Goal: Check status: Check status

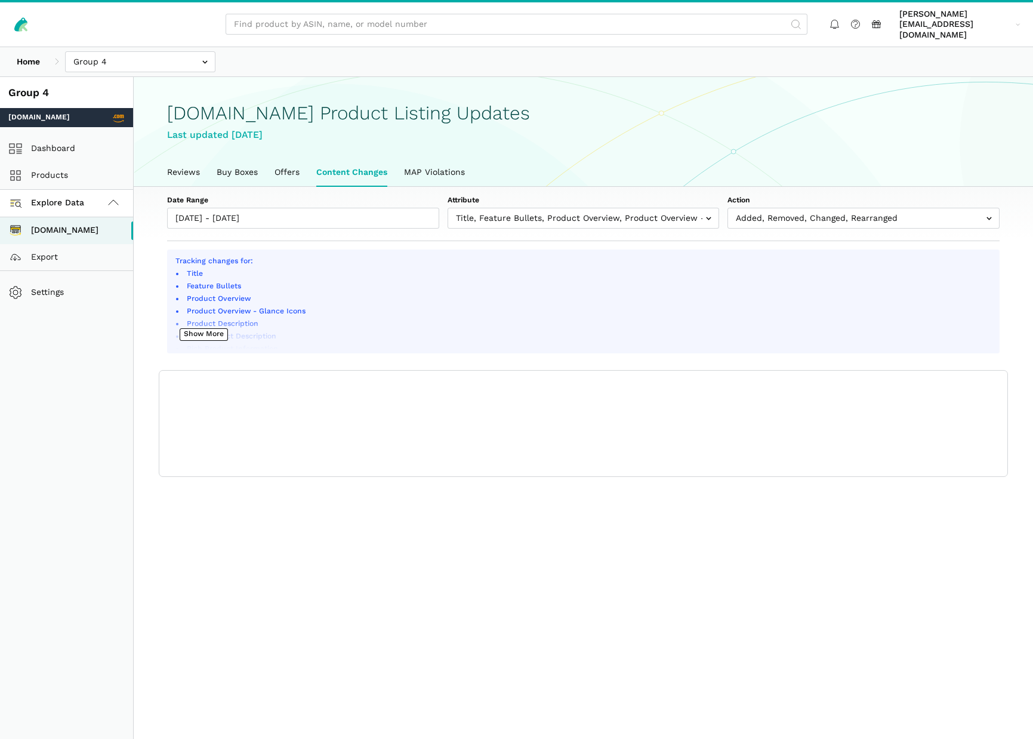
scroll to position [4, 0]
type input "[DATE]"
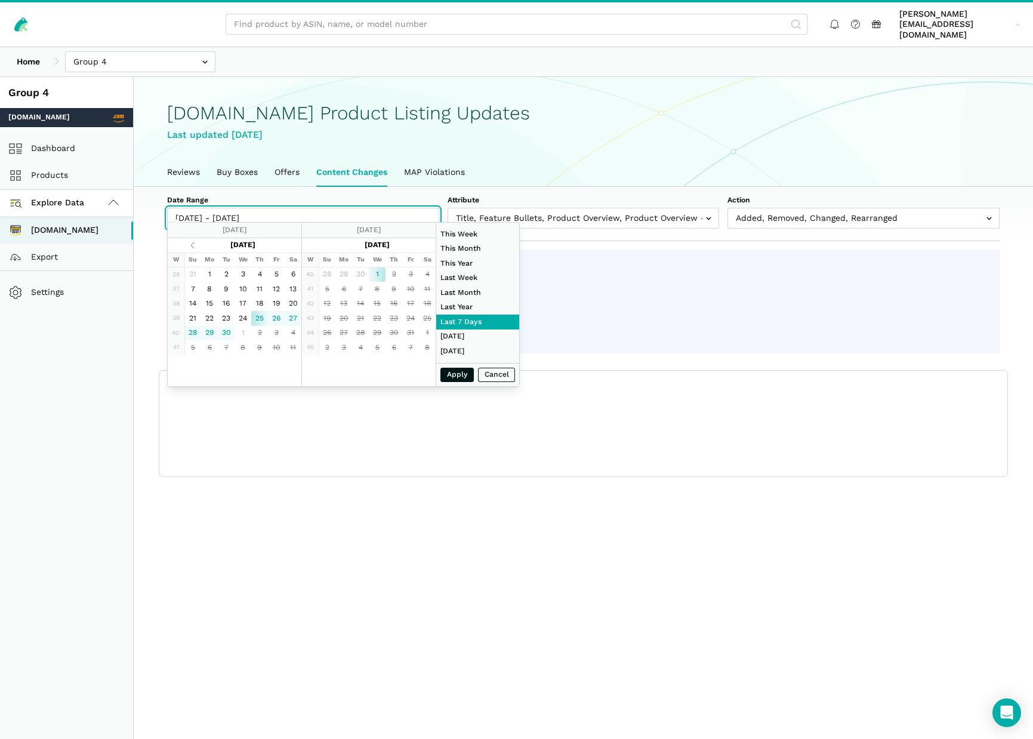
click at [326, 210] on input "[DATE] - [DATE]" at bounding box center [303, 218] width 272 height 21
type input "[DATE]"
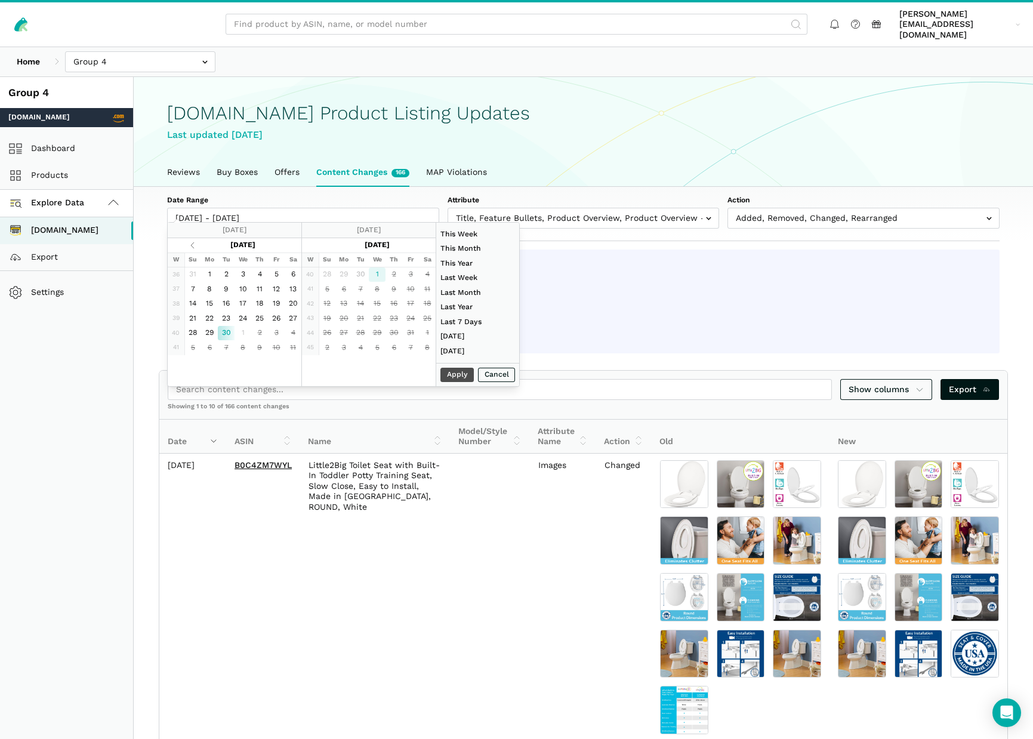
type input "[DATE]"
drag, startPoint x: 379, startPoint y: 278, endPoint x: 399, endPoint y: 296, distance: 27.5
type input "[DATE]"
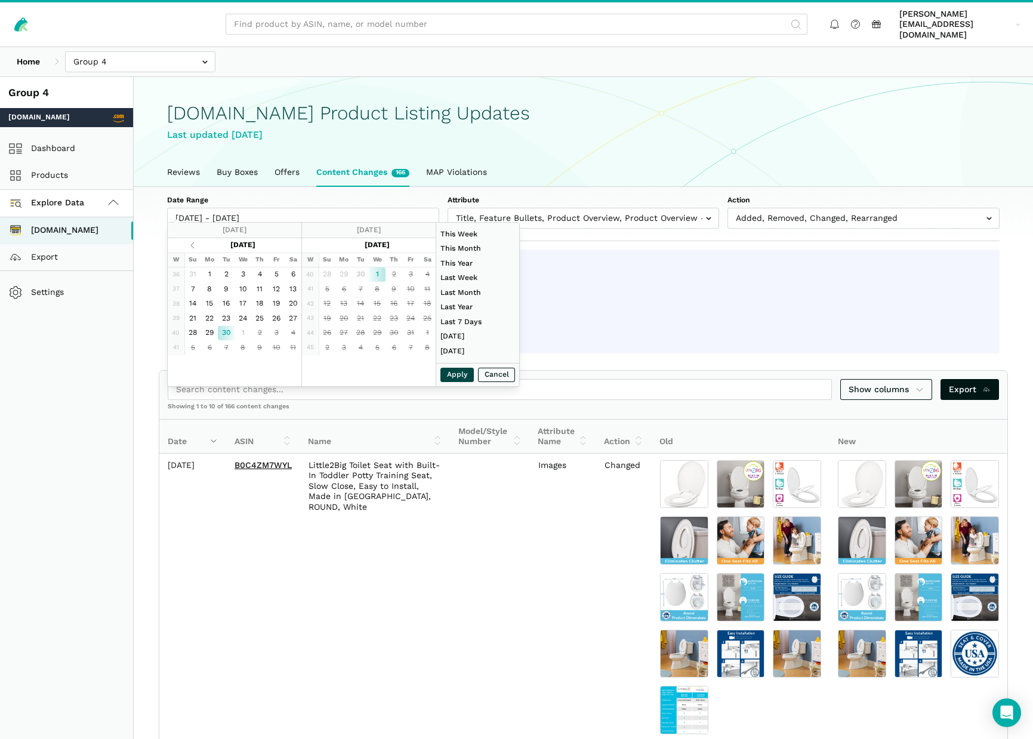
type input "[DATE]"
click at [449, 379] on button "Apply" at bounding box center [457, 375] width 33 height 15
type input "[DATE] - [DATE]"
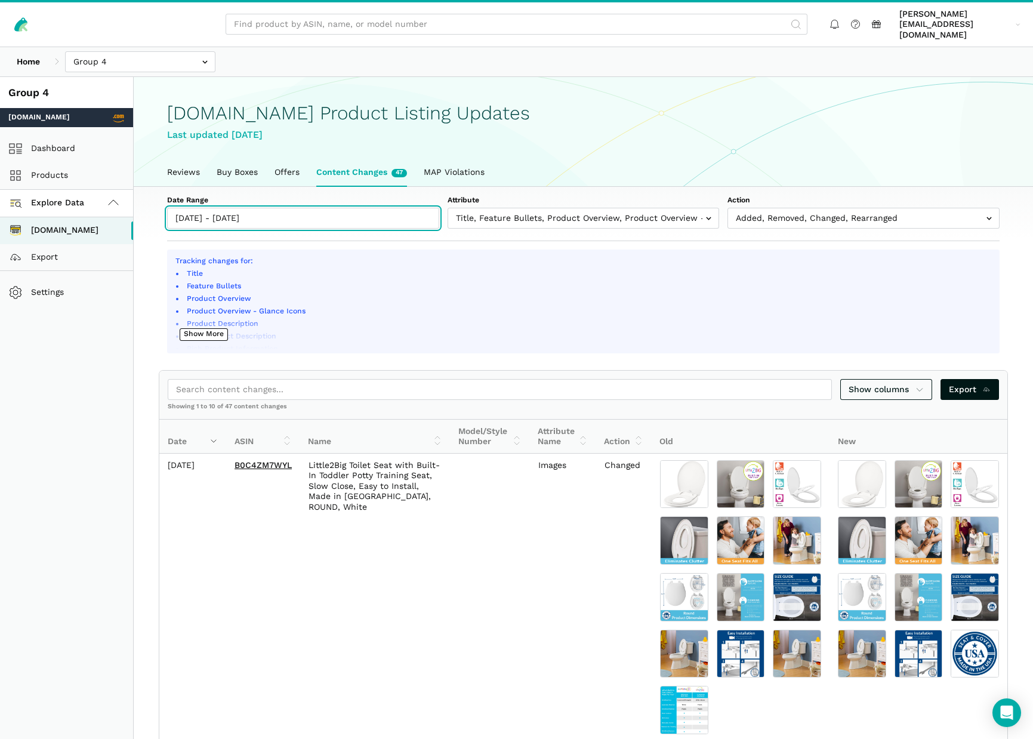
click at [287, 208] on input "[DATE] - [DATE]" at bounding box center [303, 218] width 272 height 21
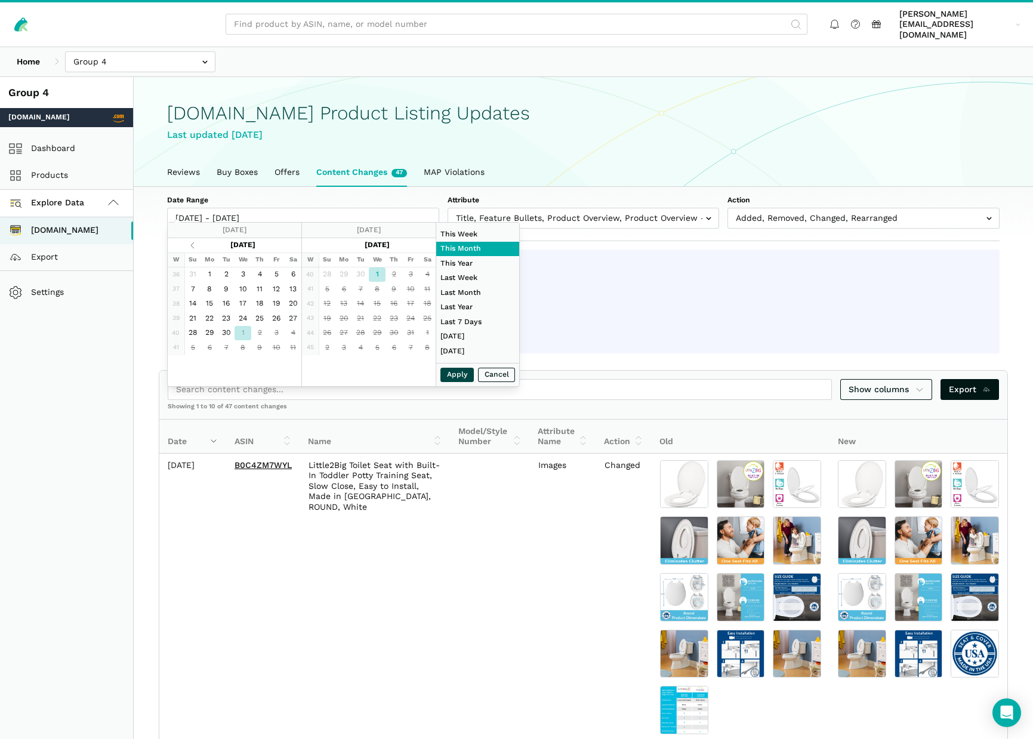
type input "[DATE]"
click at [449, 374] on button "Apply" at bounding box center [457, 375] width 33 height 15
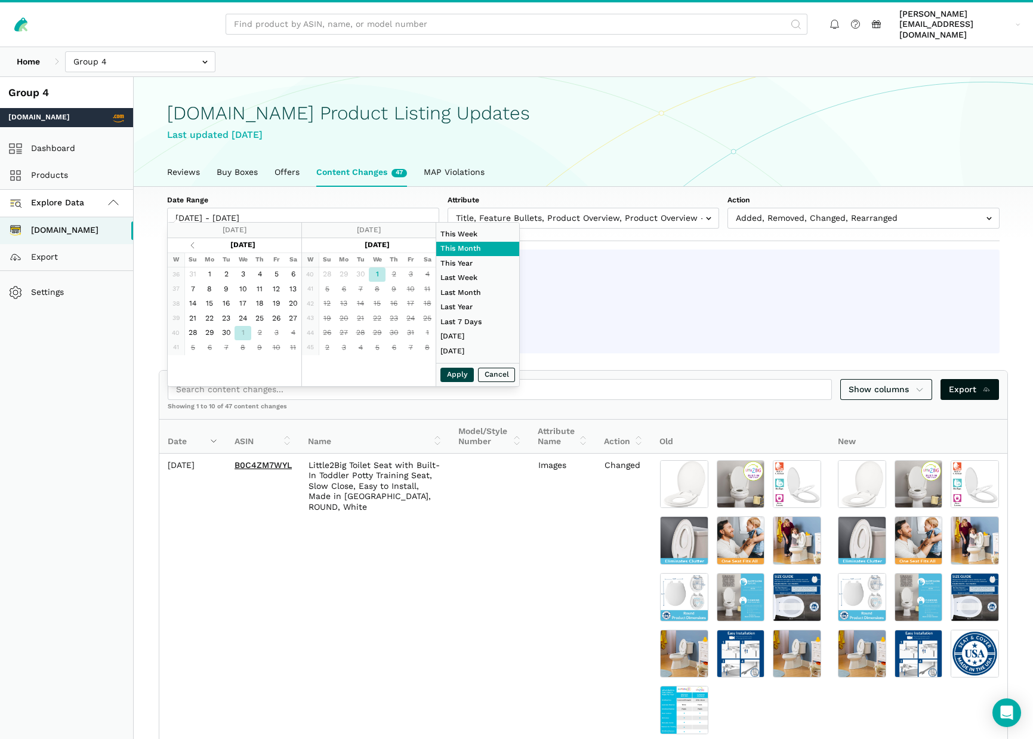
type input "[DATE] - [DATE]"
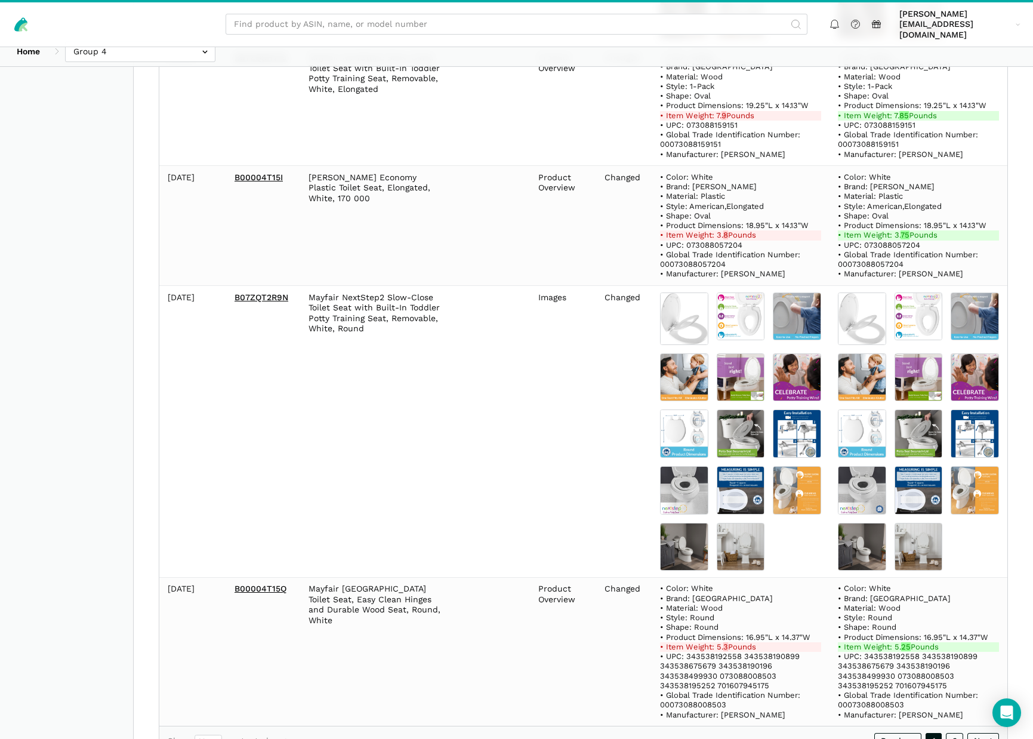
scroll to position [1674, 0]
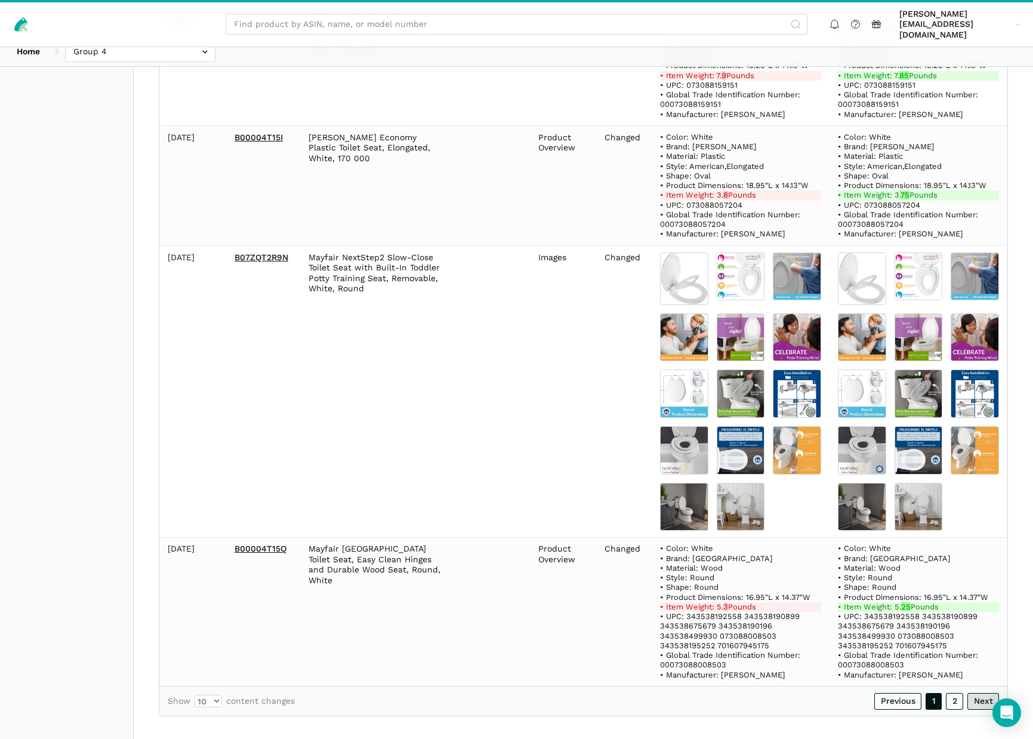
click at [983, 693] on link "Next" at bounding box center [984, 701] width 32 height 17
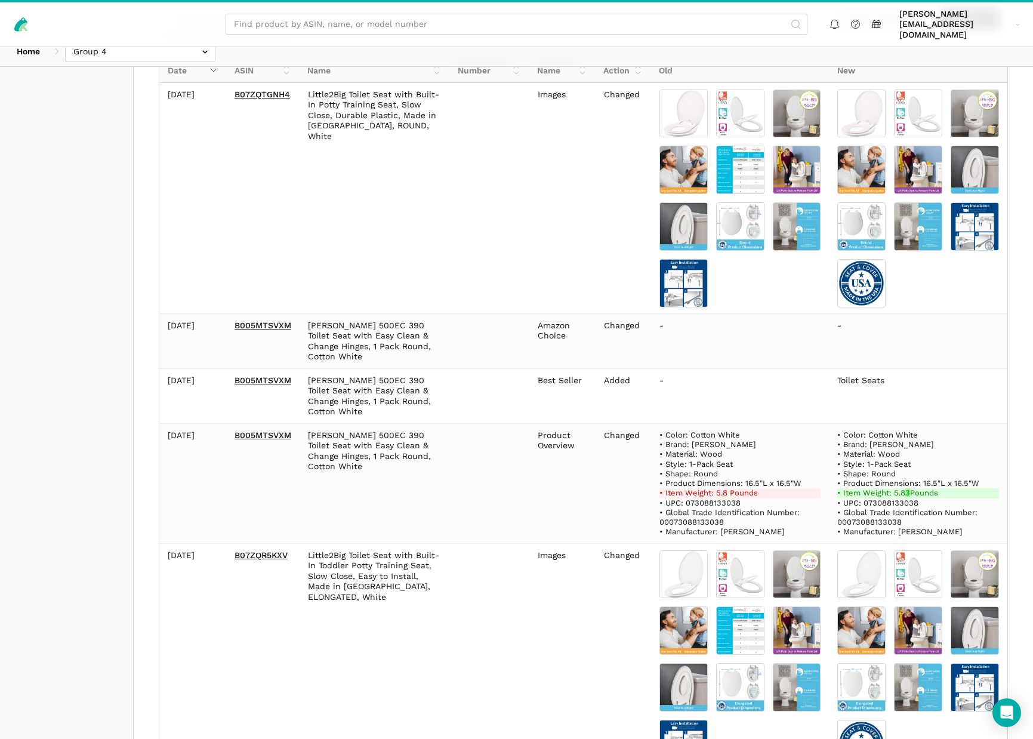
scroll to position [373, 0]
